Goal: Information Seeking & Learning: Learn about a topic

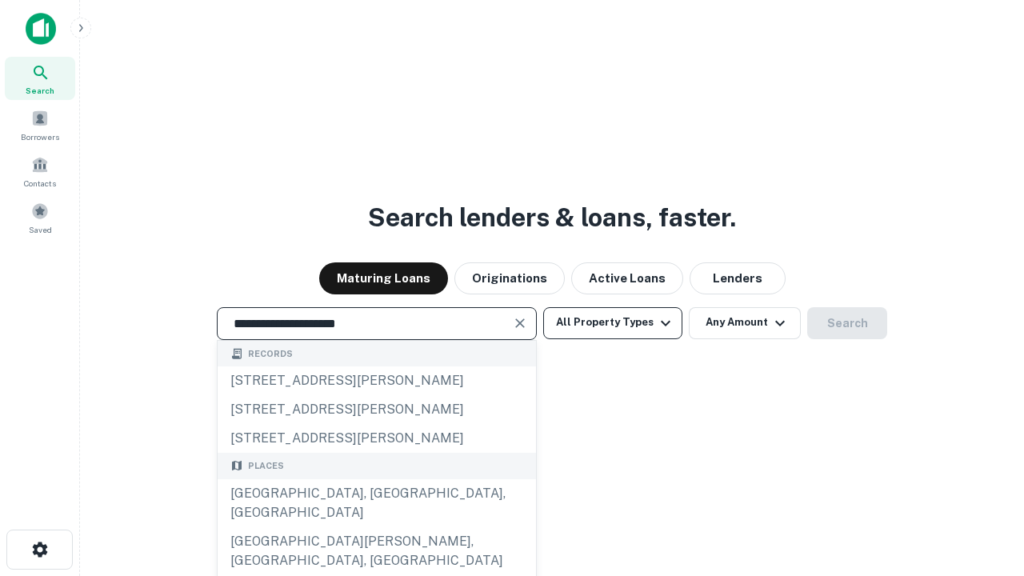
click at [376, 527] on div "[GEOGRAPHIC_DATA], [GEOGRAPHIC_DATA], [GEOGRAPHIC_DATA]" at bounding box center [377, 503] width 318 height 48
click at [613, 322] on button "All Property Types" at bounding box center [612, 323] width 139 height 32
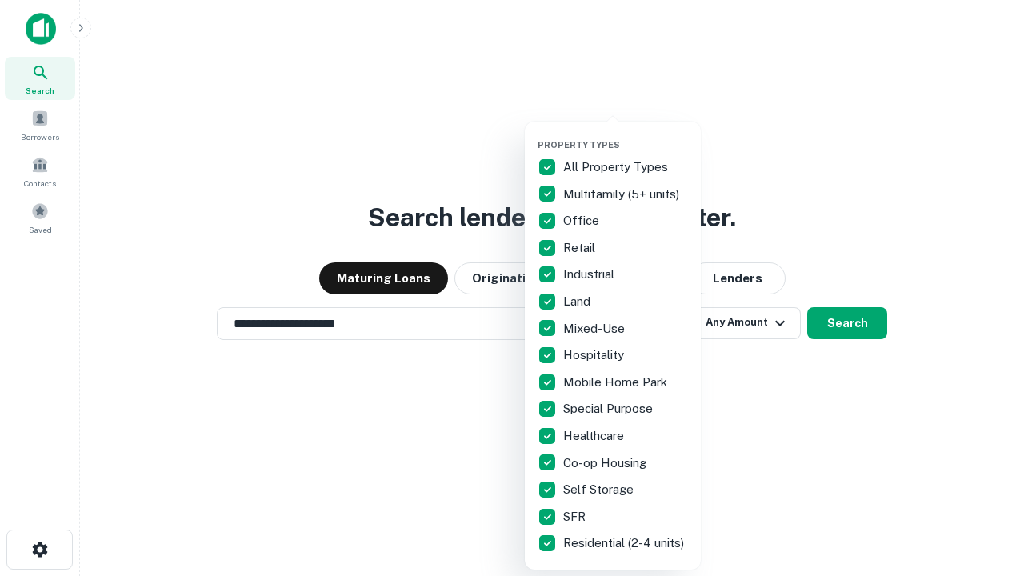
type input "**********"
click at [625, 134] on button "button" at bounding box center [625, 134] width 176 height 1
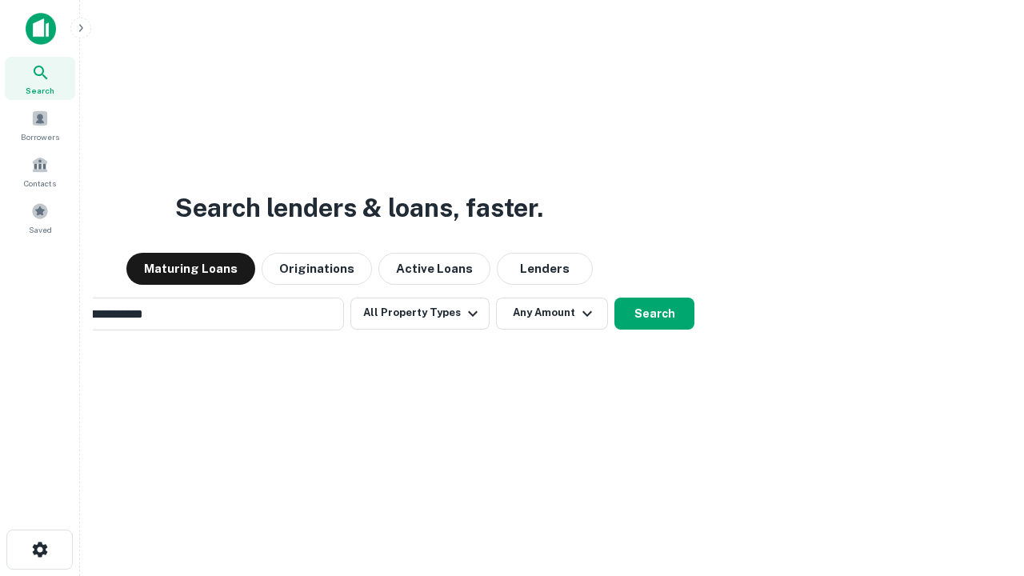
scroll to position [25, 0]
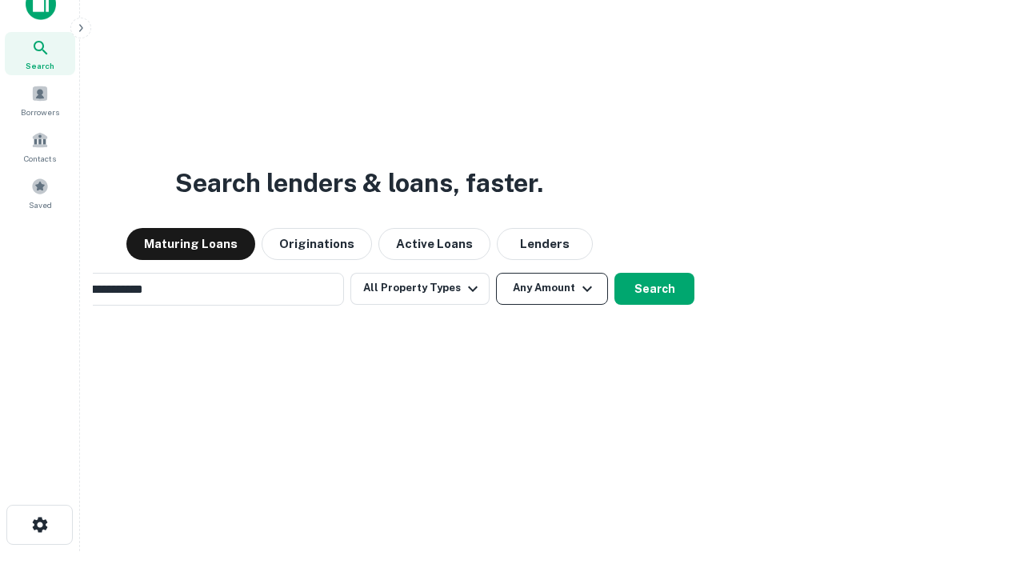
click at [496, 273] on button "Any Amount" at bounding box center [552, 289] width 112 height 32
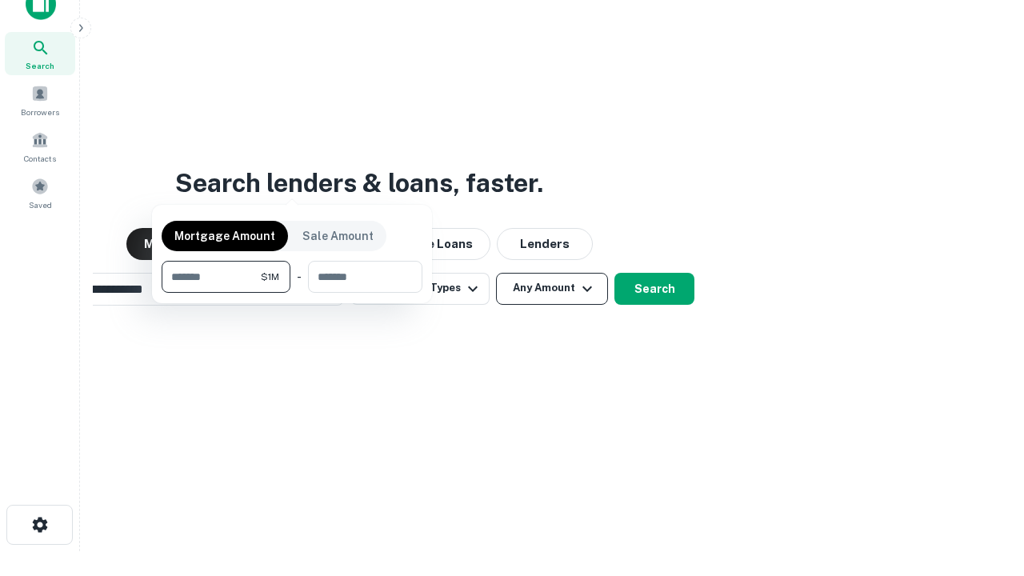
scroll to position [26, 0]
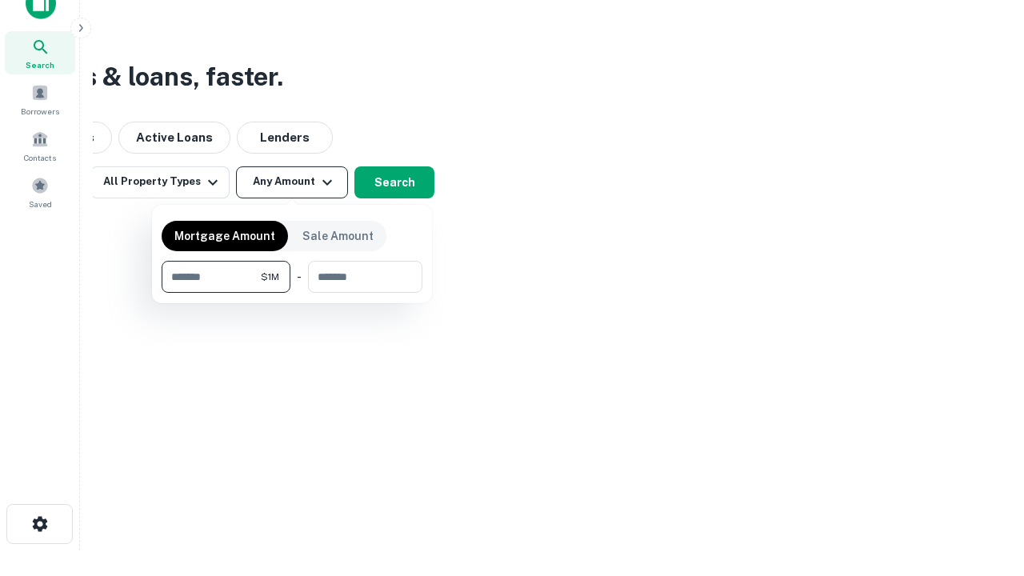
type input "*******"
click at [292, 293] on button "button" at bounding box center [292, 293] width 261 height 1
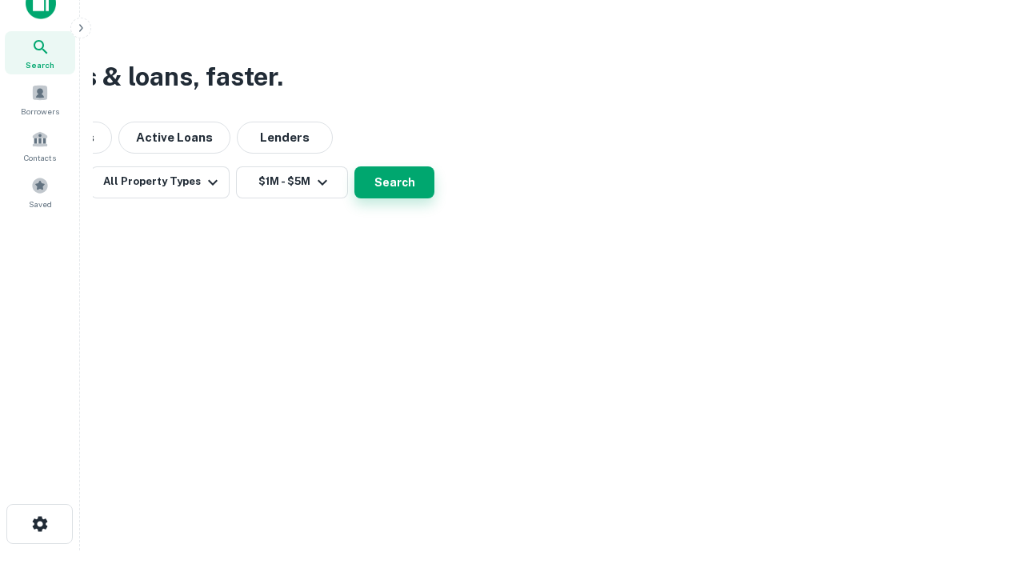
click at [434, 198] on button "Search" at bounding box center [394, 182] width 80 height 32
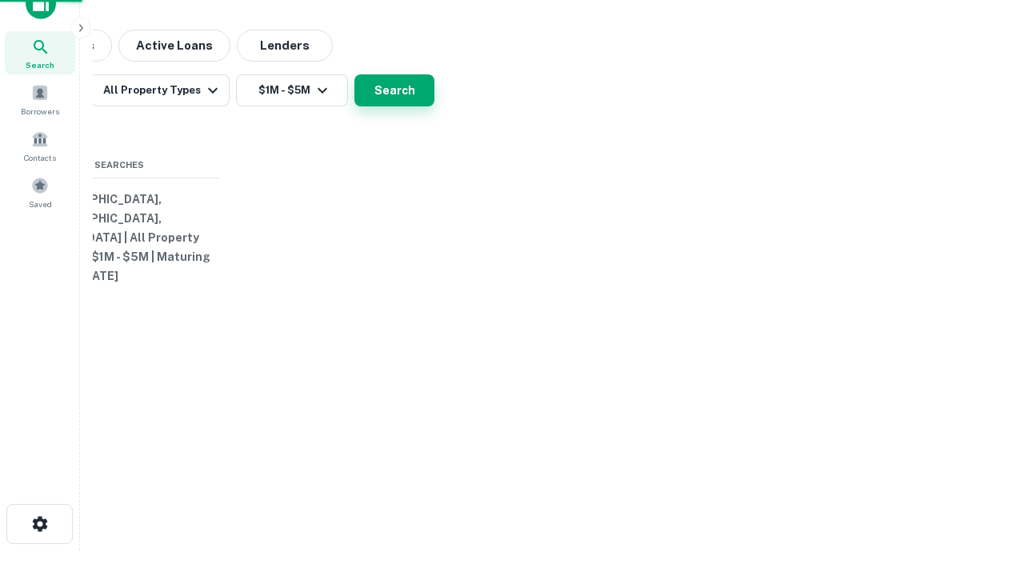
scroll to position [25, 0]
